Goal: Transaction & Acquisition: Purchase product/service

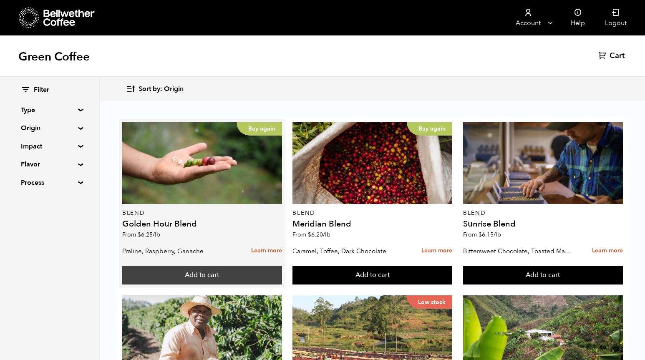
click at [208, 274] on button "Add to cart" at bounding box center [202, 275] width 160 height 19
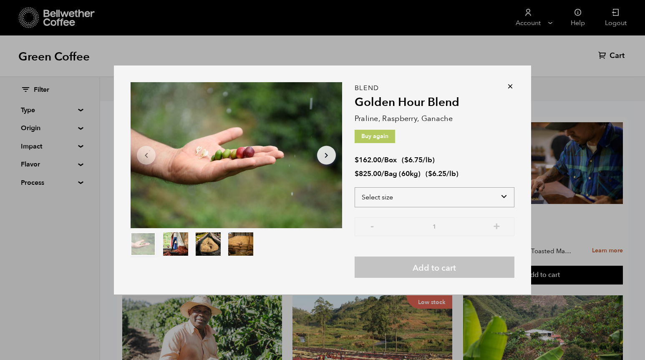
click at [388, 196] on select "Select size Bag (60kg) (132 lbs) Box (24 lbs)" at bounding box center [435, 197] width 160 height 20
select select "bag-3"
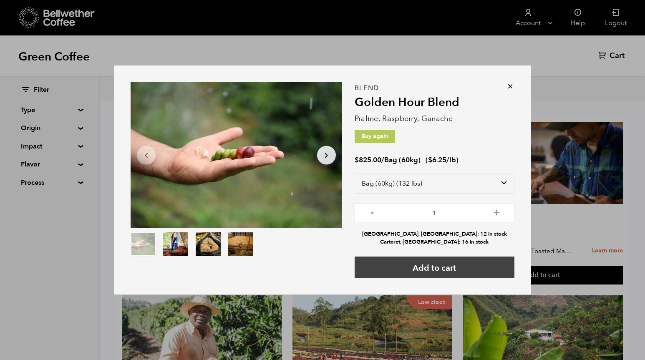
click at [428, 271] on button "Add to cart" at bounding box center [435, 267] width 160 height 21
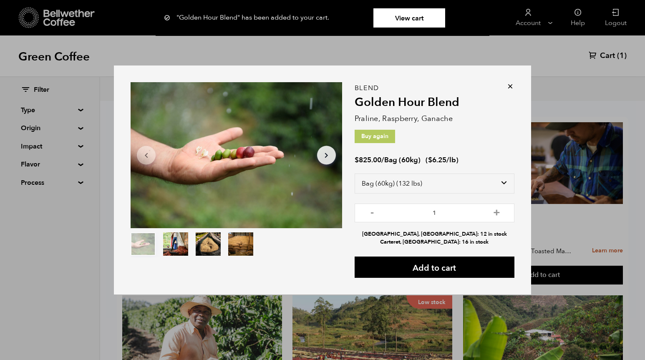
click at [509, 86] on icon at bounding box center [510, 86] width 8 height 8
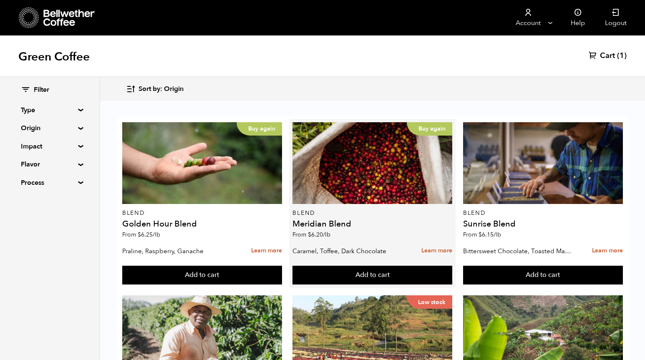
scroll to position [15, 0]
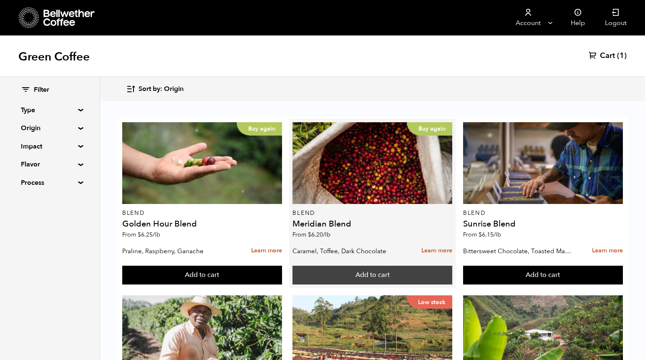
click at [379, 266] on button "Add to cart" at bounding box center [372, 275] width 160 height 19
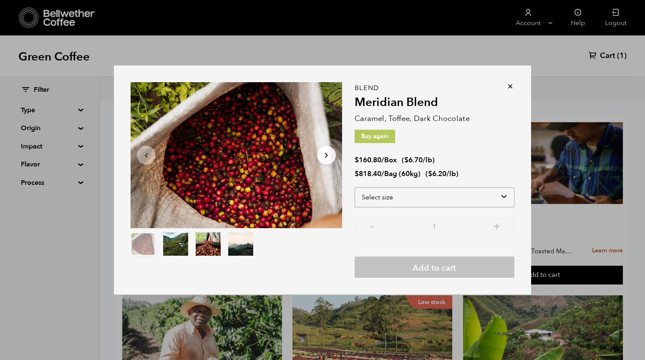
click at [415, 193] on select "Select size Bag (60kg) (132 lbs) Box (24 lbs)" at bounding box center [435, 197] width 160 height 20
select select "bag-3"
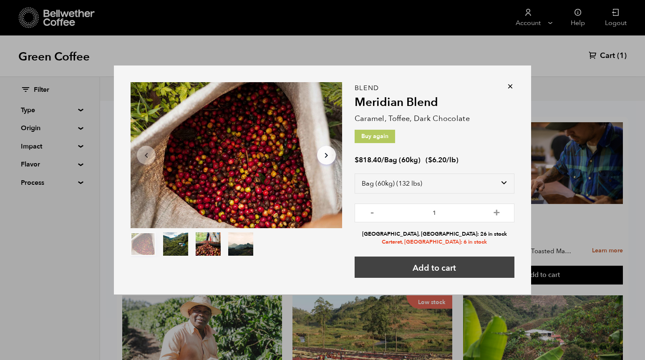
click at [420, 269] on button "Add to cart" at bounding box center [435, 267] width 160 height 21
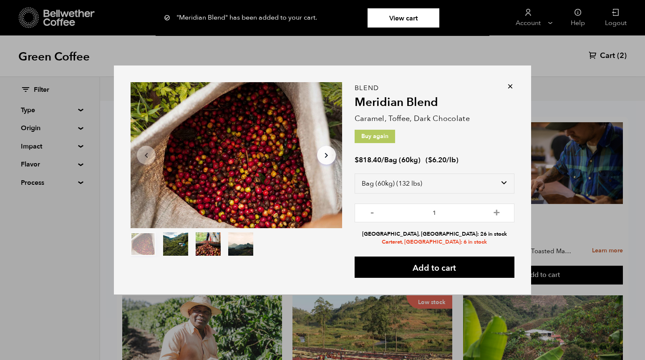
click at [508, 89] on icon at bounding box center [510, 86] width 8 height 8
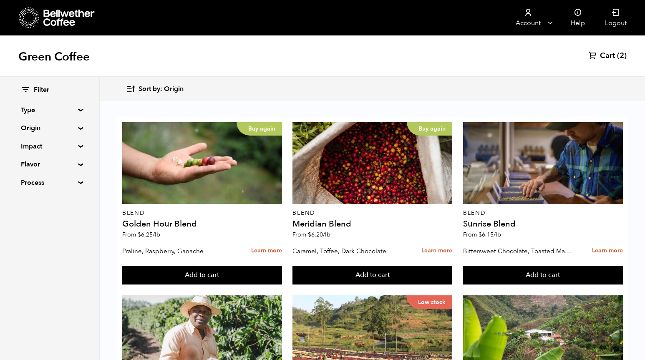
scroll to position [371, 0]
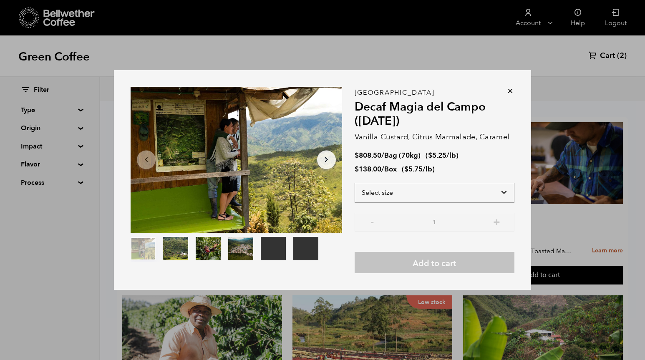
click at [393, 196] on select "Select size Bag (70kg) (154 lbs) Box (24 lbs)" at bounding box center [435, 193] width 160 height 20
select select "box"
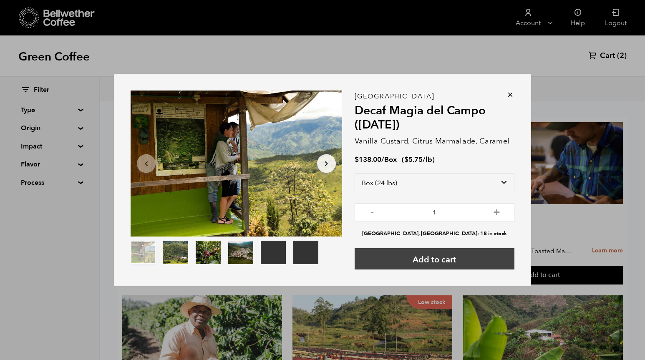
drag, startPoint x: 393, startPoint y: 196, endPoint x: 393, endPoint y: 261, distance: 64.7
click at [393, 261] on button "Add to cart" at bounding box center [435, 258] width 160 height 21
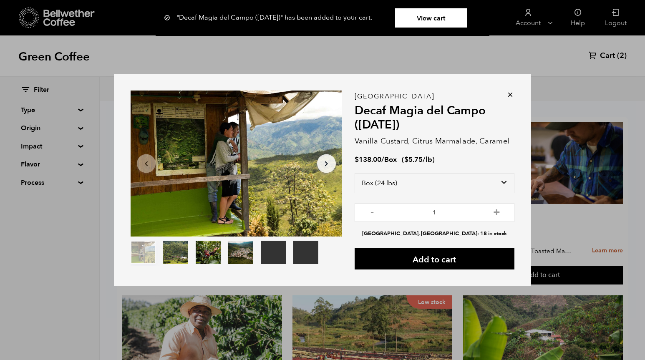
drag, startPoint x: 393, startPoint y: 261, endPoint x: 510, endPoint y: 96, distance: 202.3
click at [510, 96] on icon at bounding box center [510, 95] width 8 height 8
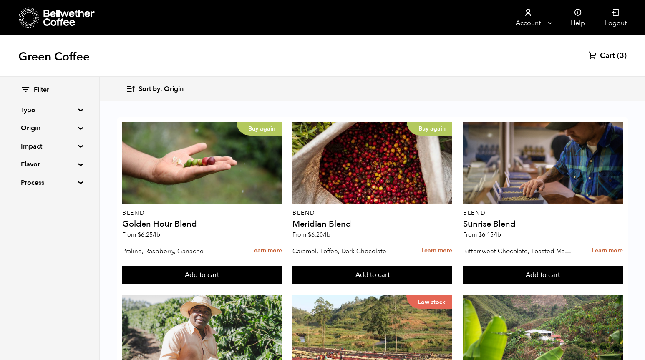
click at [548, 19] on link "Account" at bounding box center [527, 17] width 51 height 35
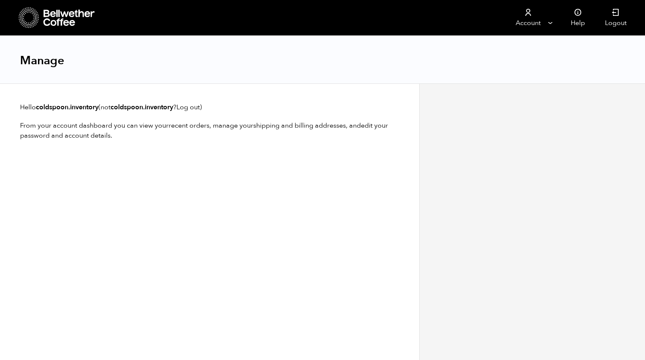
click at [68, 22] on icon at bounding box center [69, 18] width 52 height 17
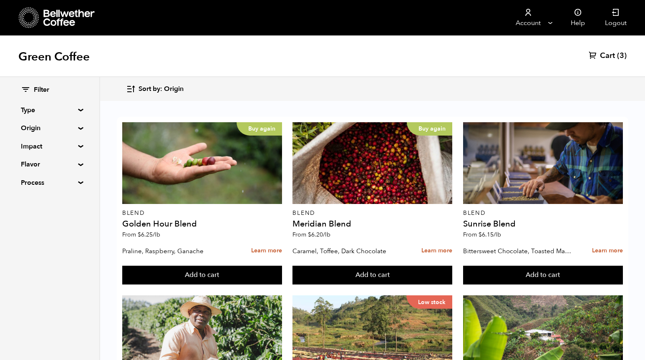
click at [613, 57] on span "Cart" at bounding box center [607, 56] width 15 height 10
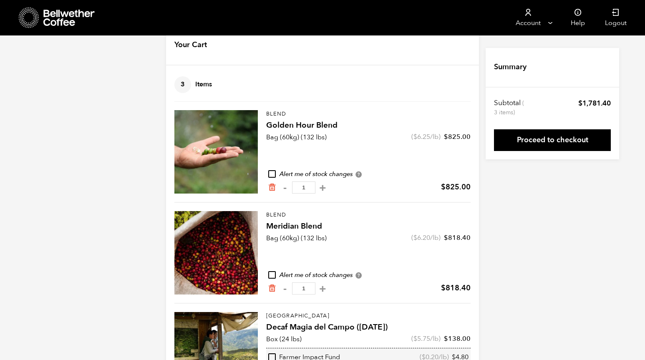
scroll to position [23, 0]
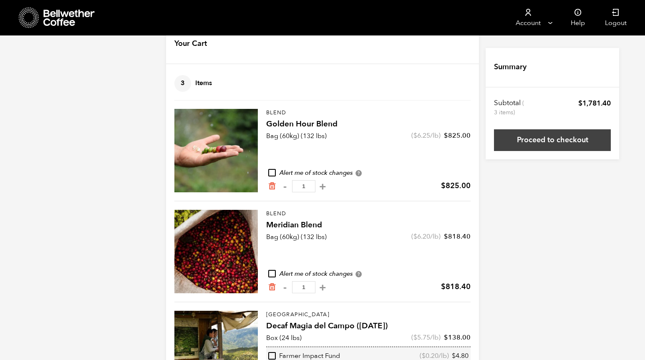
click at [528, 140] on link "Proceed to checkout" at bounding box center [552, 140] width 117 height 22
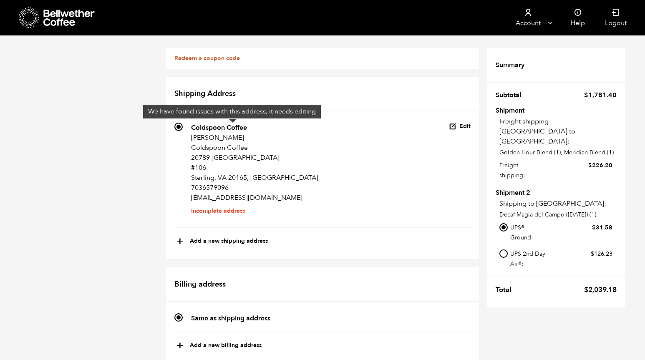
scroll to position [16, 0]
click at [221, 193] on p "coldspoon.inventory@gmail.com" at bounding box center [254, 198] width 127 height 10
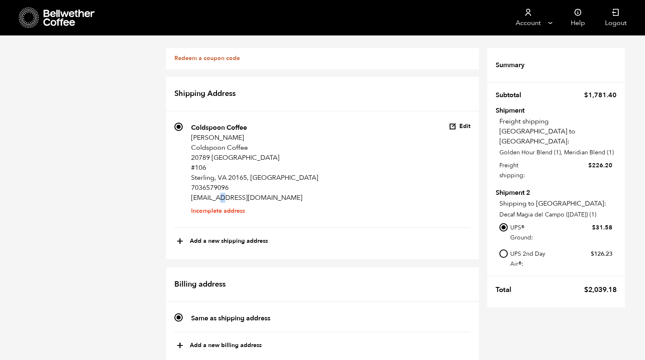
click at [179, 123] on input "684 Coldspoon Coffee Guneu Kim Coldspoon Coffee 20789 Great Falls Plaza #106 St…" at bounding box center [178, 127] width 8 height 8
click at [460, 123] on button "Edit" at bounding box center [460, 127] width 22 height 8
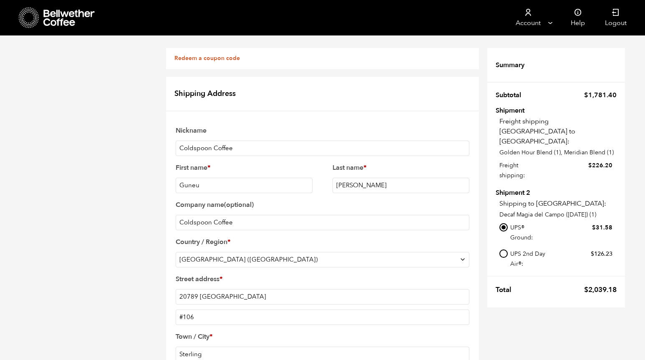
scroll to position [338, 0]
checkbox input "true"
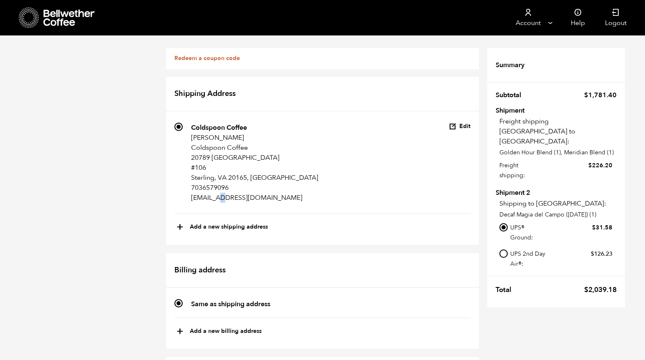
scroll to position [516, 0]
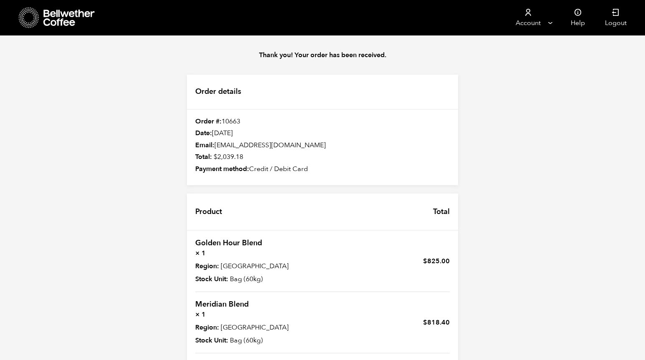
click at [51, 18] on icon at bounding box center [69, 18] width 52 height 17
